Goal: Task Accomplishment & Management: Manage account settings

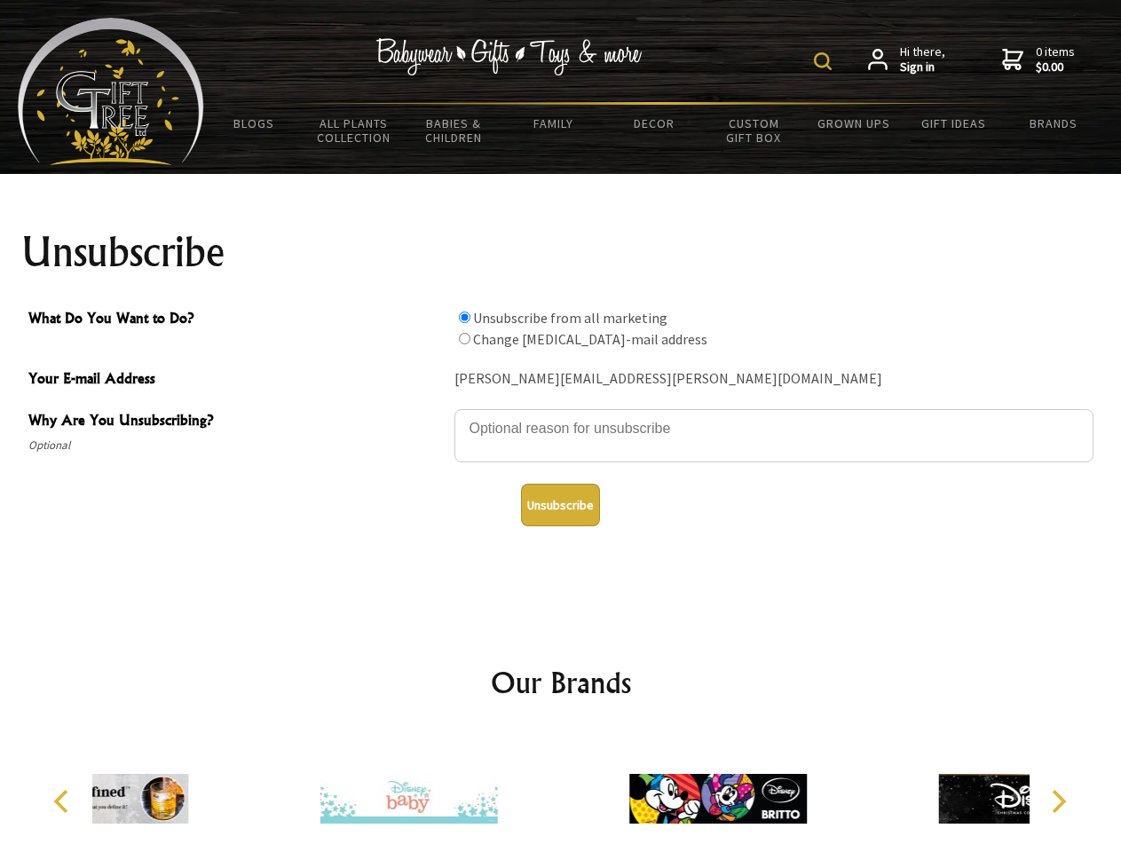
click at [826, 61] on img at bounding box center [823, 61] width 18 height 18
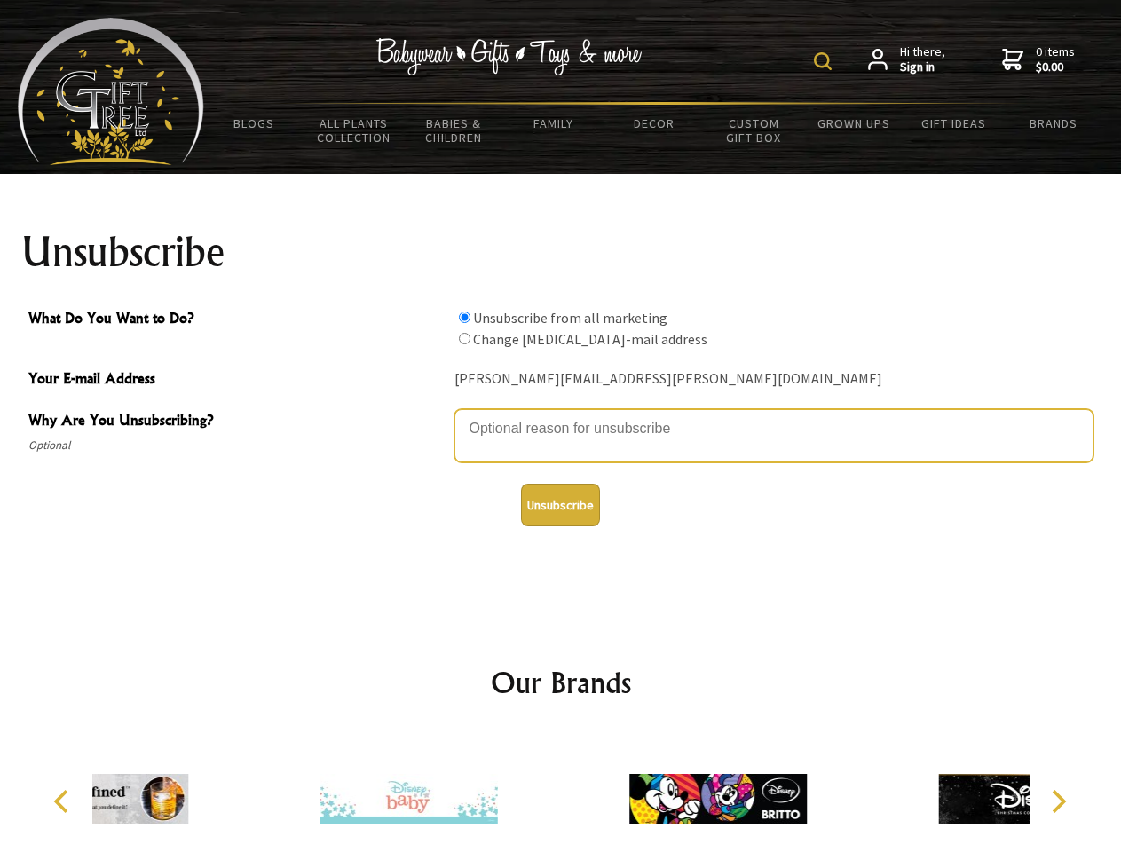
click at [561, 415] on textarea "Why Are You Unsubscribing?" at bounding box center [773, 435] width 639 height 53
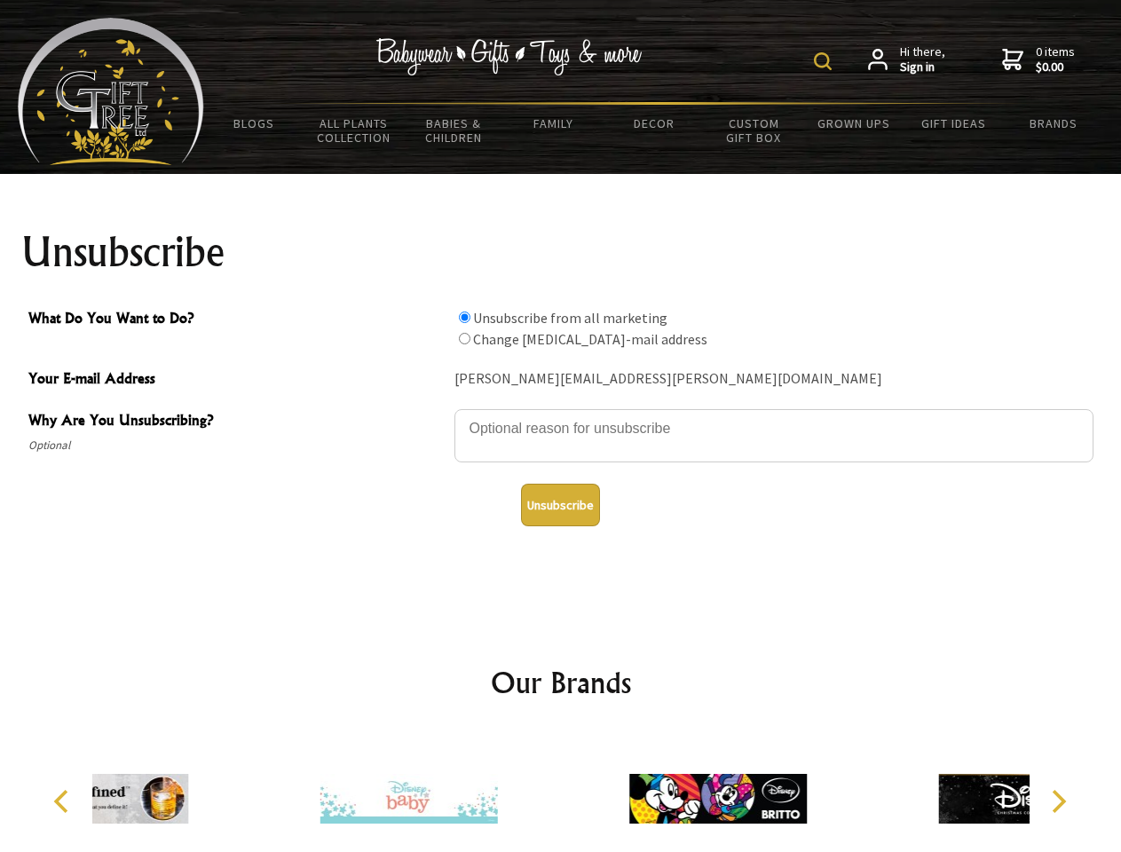
click at [464, 317] on input "What Do You Want to Do?" at bounding box center [465, 318] width 12 height 12
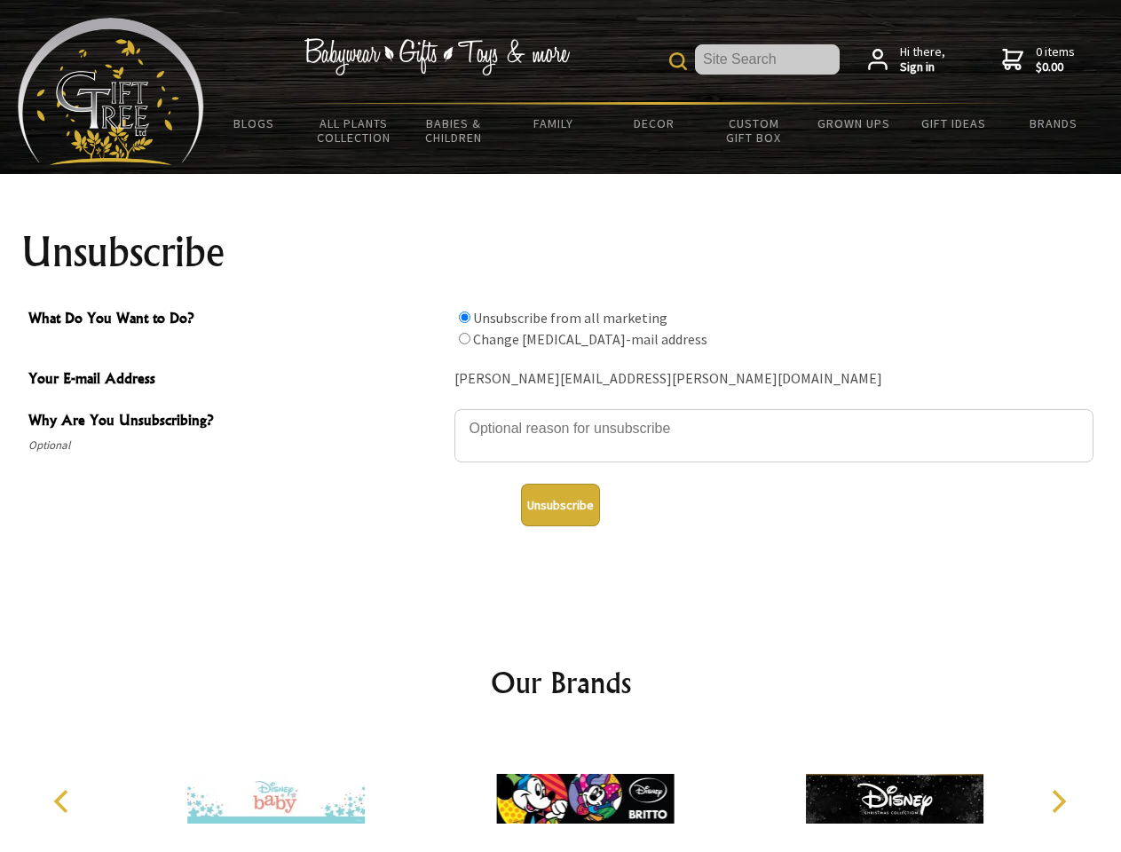
click at [464, 338] on input "What Do You Want to Do?" at bounding box center [465, 339] width 12 height 12
radio input "true"
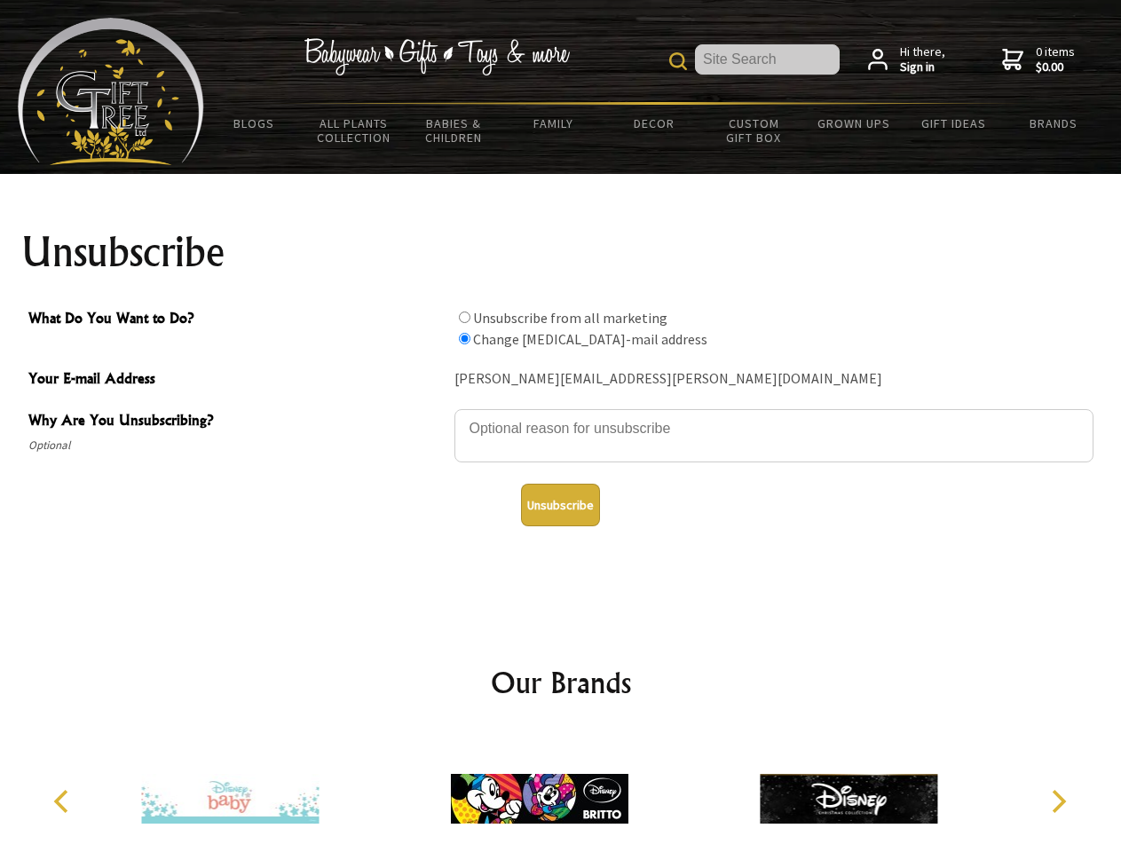
click at [560, 505] on button "Unsubscribe" at bounding box center [560, 505] width 79 height 43
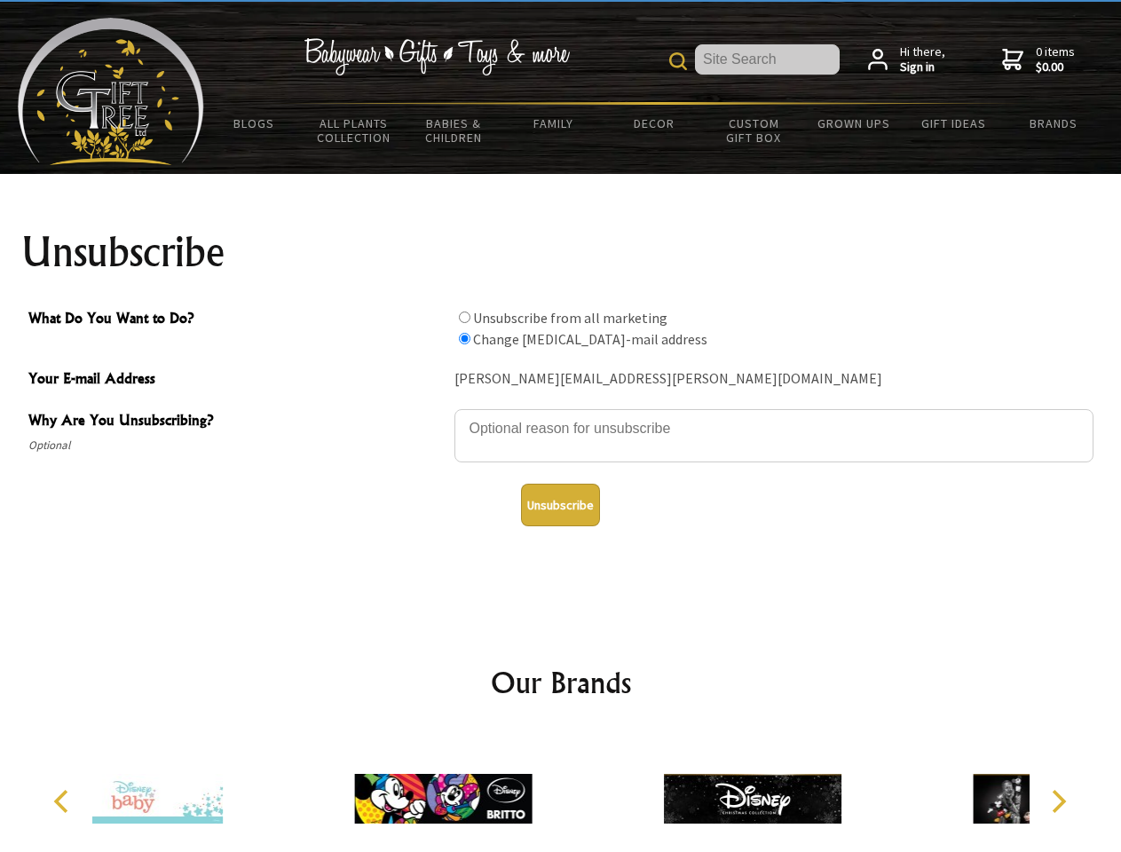
click at [64, 802] on icon "Previous" at bounding box center [62, 801] width 23 height 23
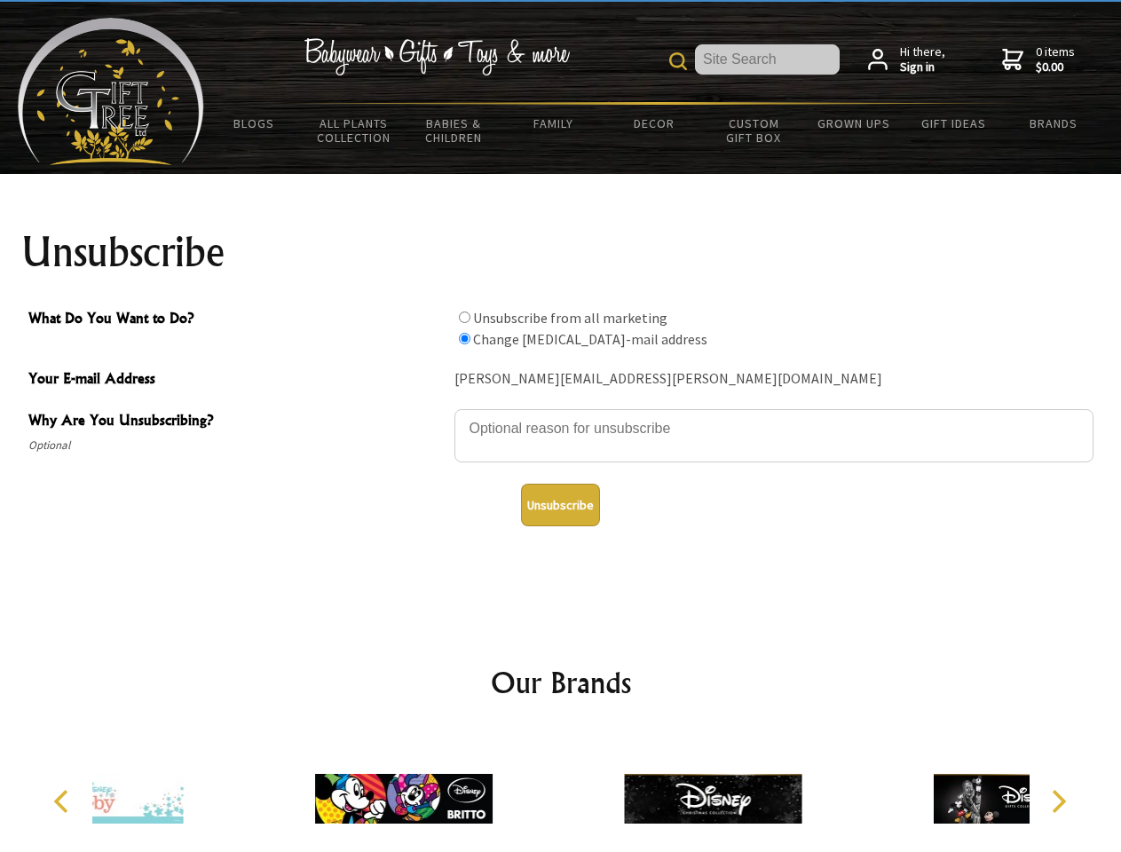
click at [1058, 802] on icon "Next" at bounding box center [1057, 801] width 23 height 23
